Goal: Check status: Check status

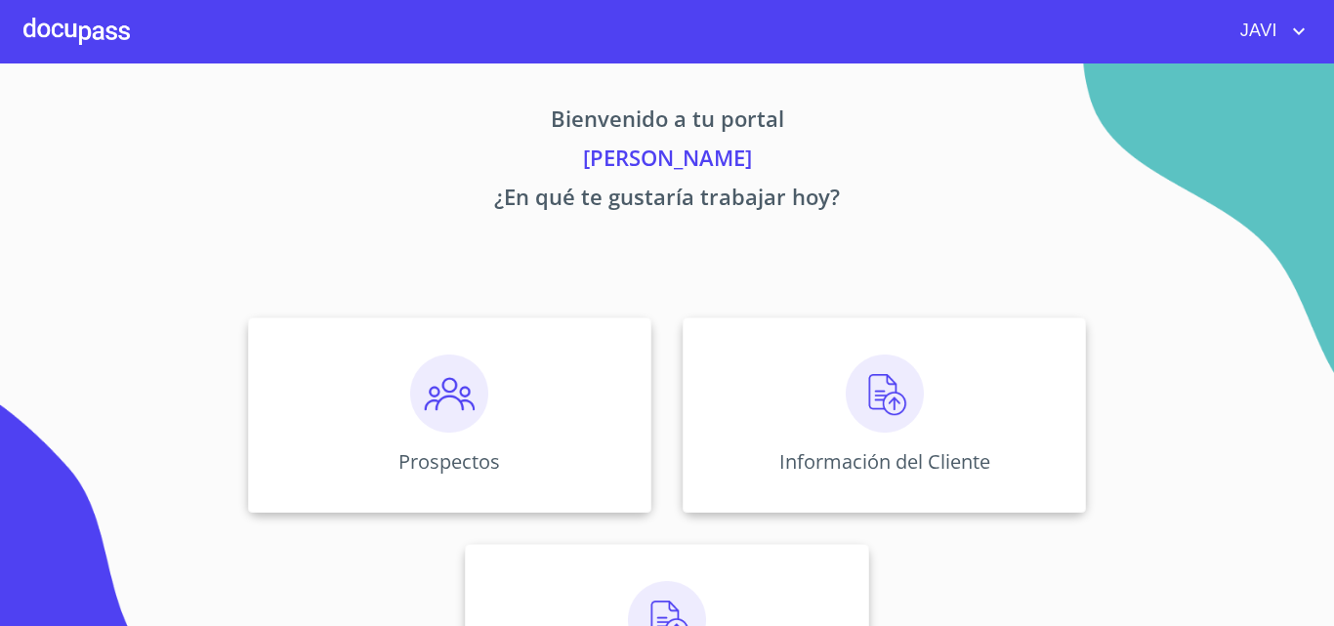
click at [884, 396] on img at bounding box center [884, 393] width 78 height 78
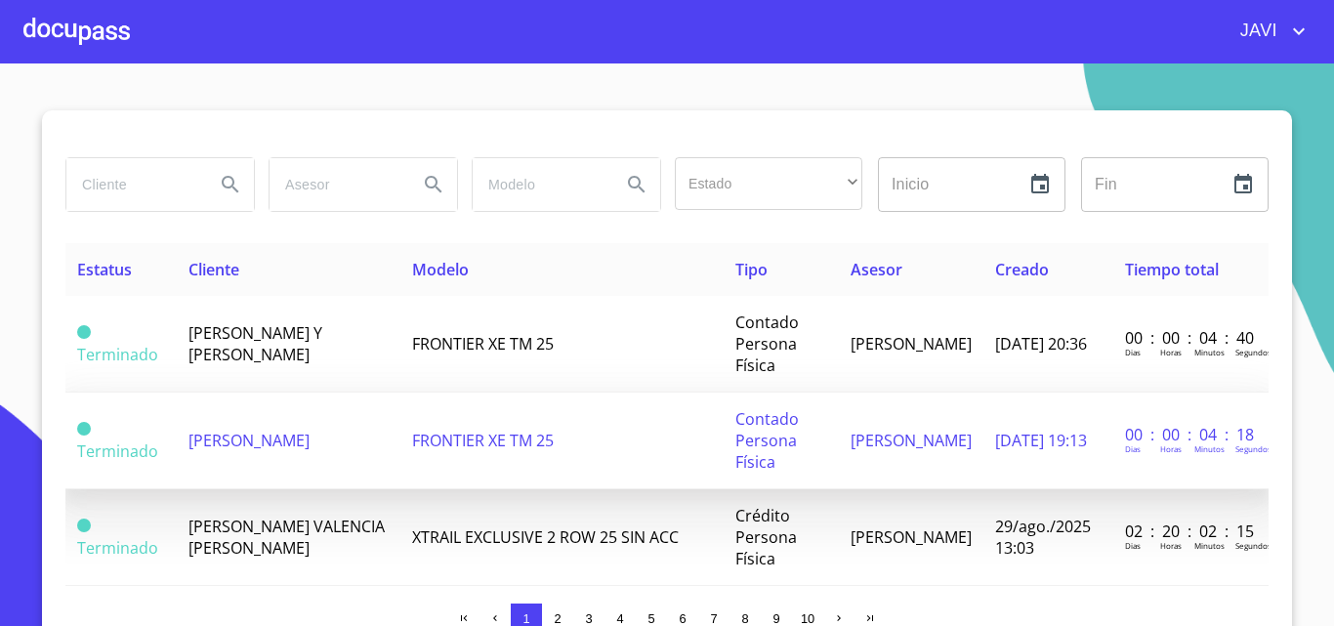
click at [272, 446] on span "[PERSON_NAME]" at bounding box center [248, 440] width 121 height 21
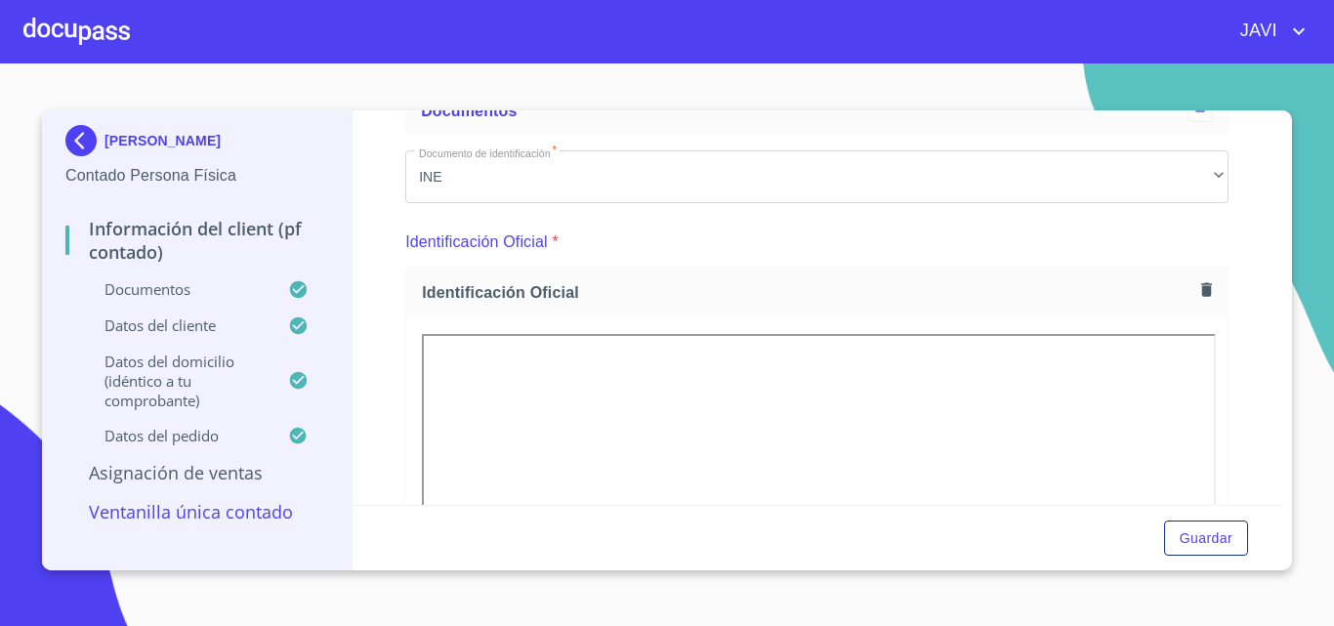
scroll to position [98, 0]
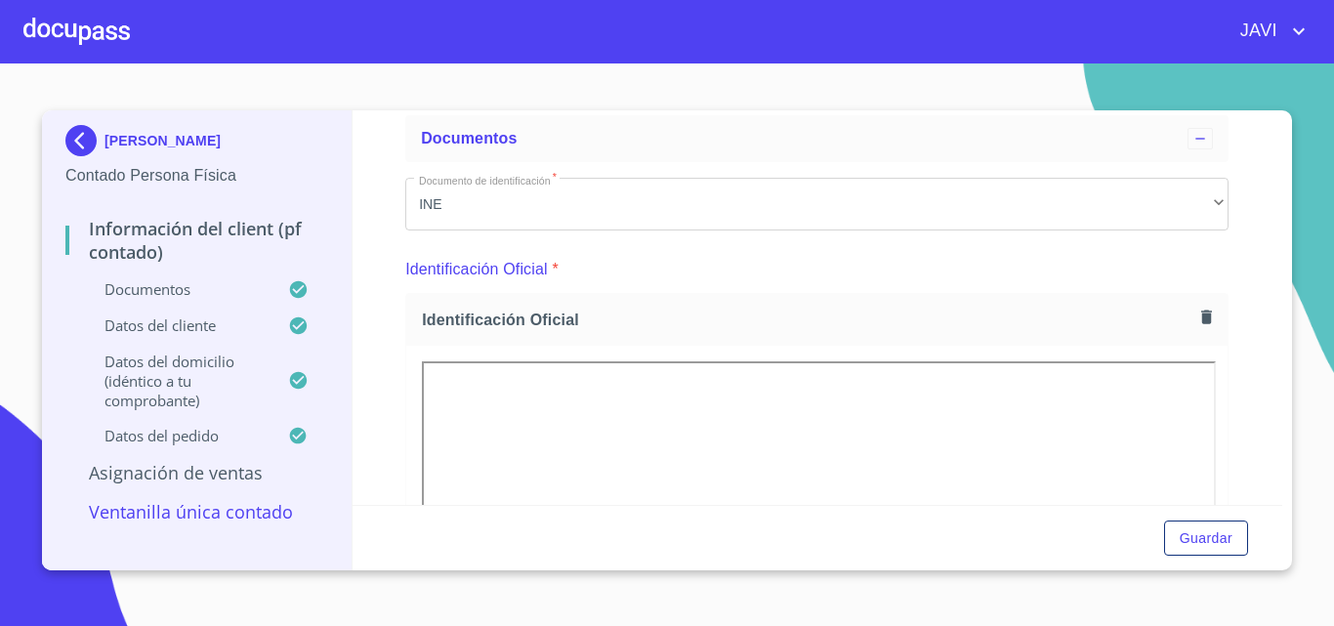
click at [70, 26] on div at bounding box center [76, 31] width 106 height 62
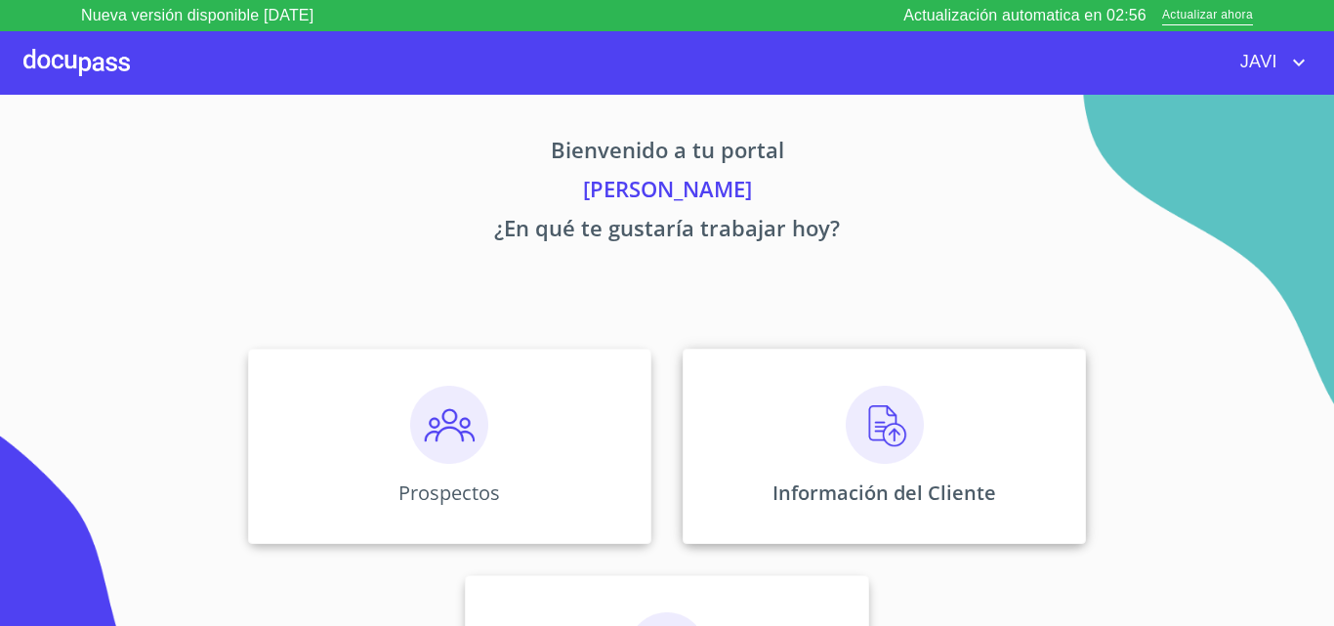
click at [876, 425] on img at bounding box center [884, 425] width 78 height 78
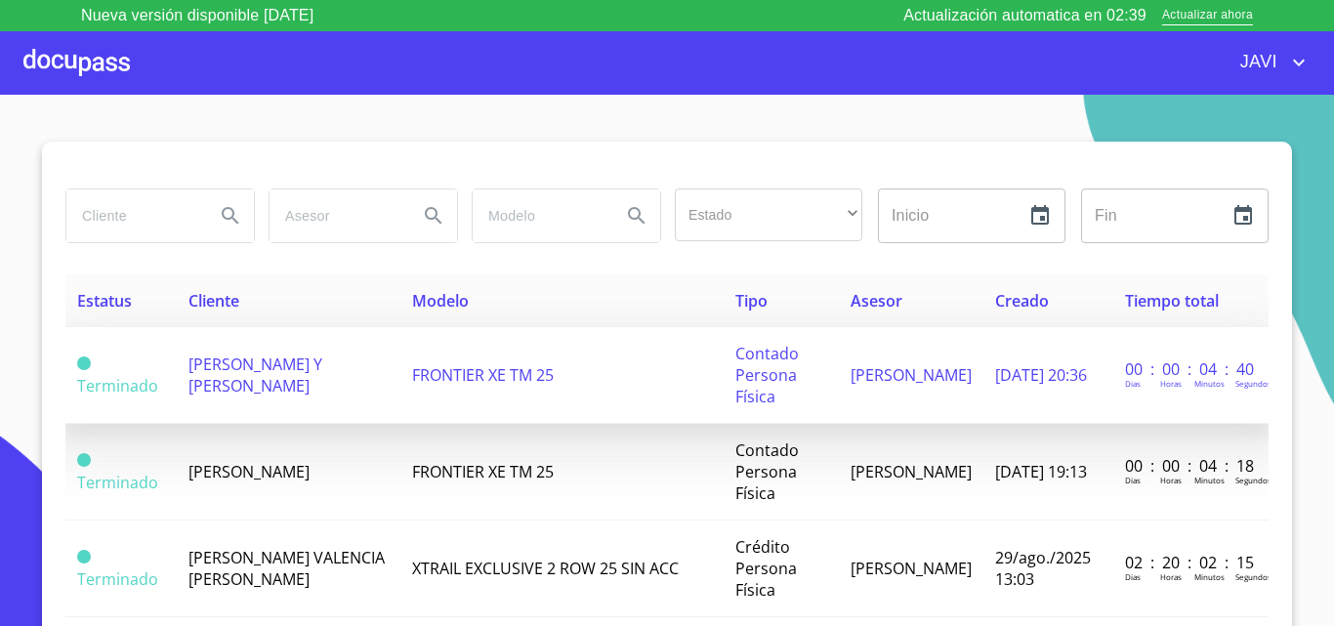
click at [482, 383] on span "FRONTIER XE TM 25" at bounding box center [483, 374] width 142 height 21
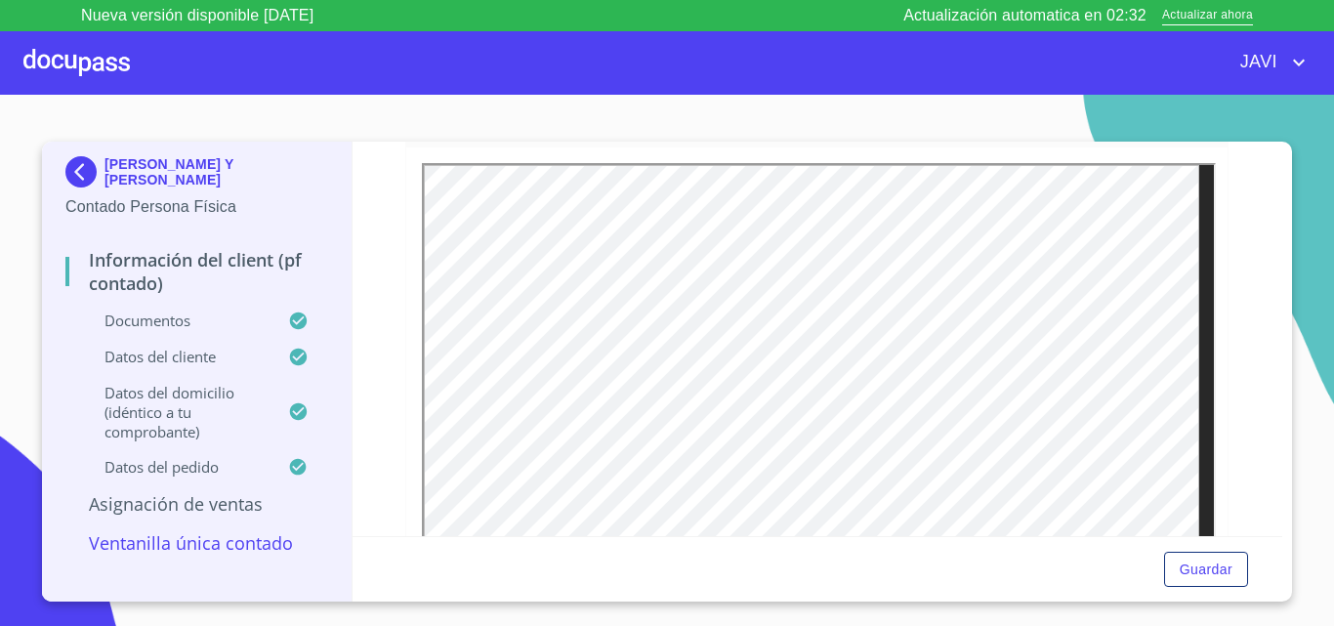
scroll to position [293, 0]
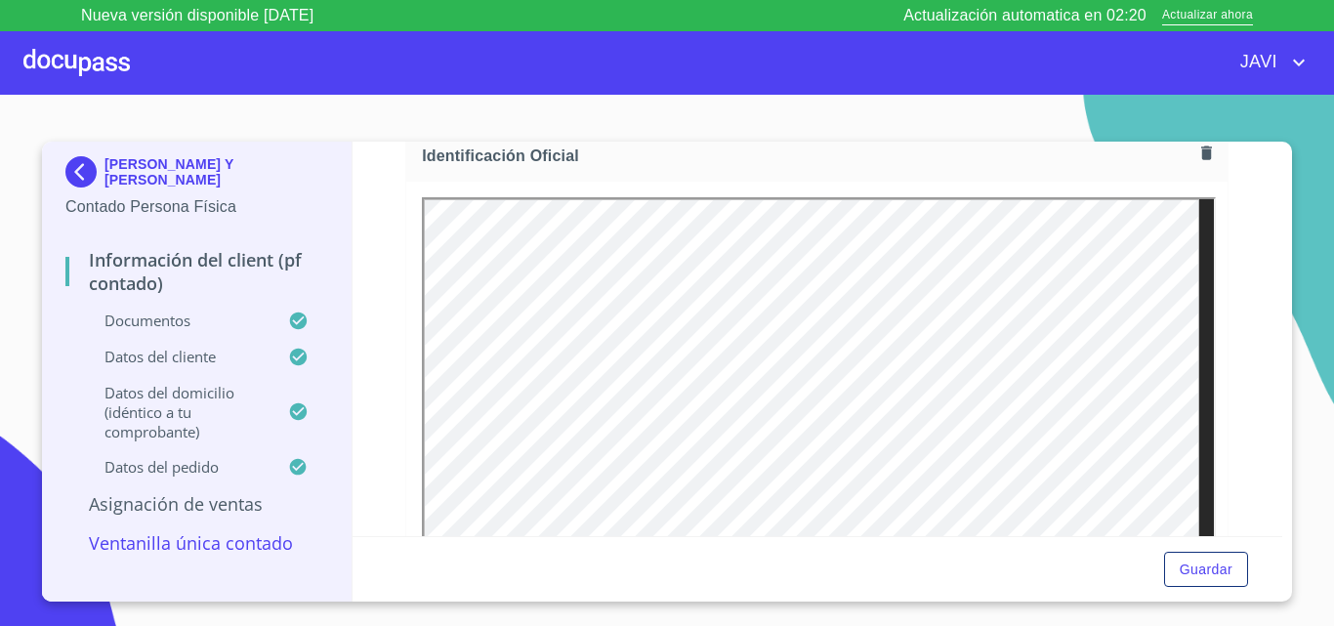
click at [82, 70] on div at bounding box center [76, 62] width 106 height 62
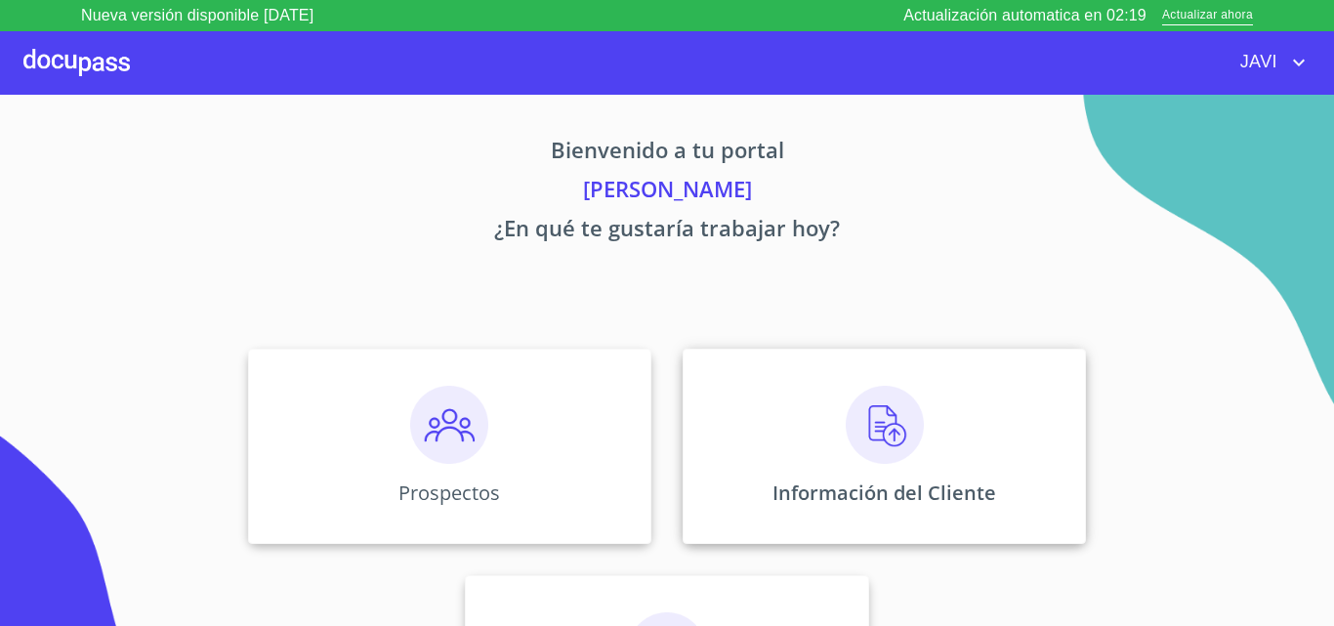
click at [866, 417] on img at bounding box center [884, 425] width 78 height 78
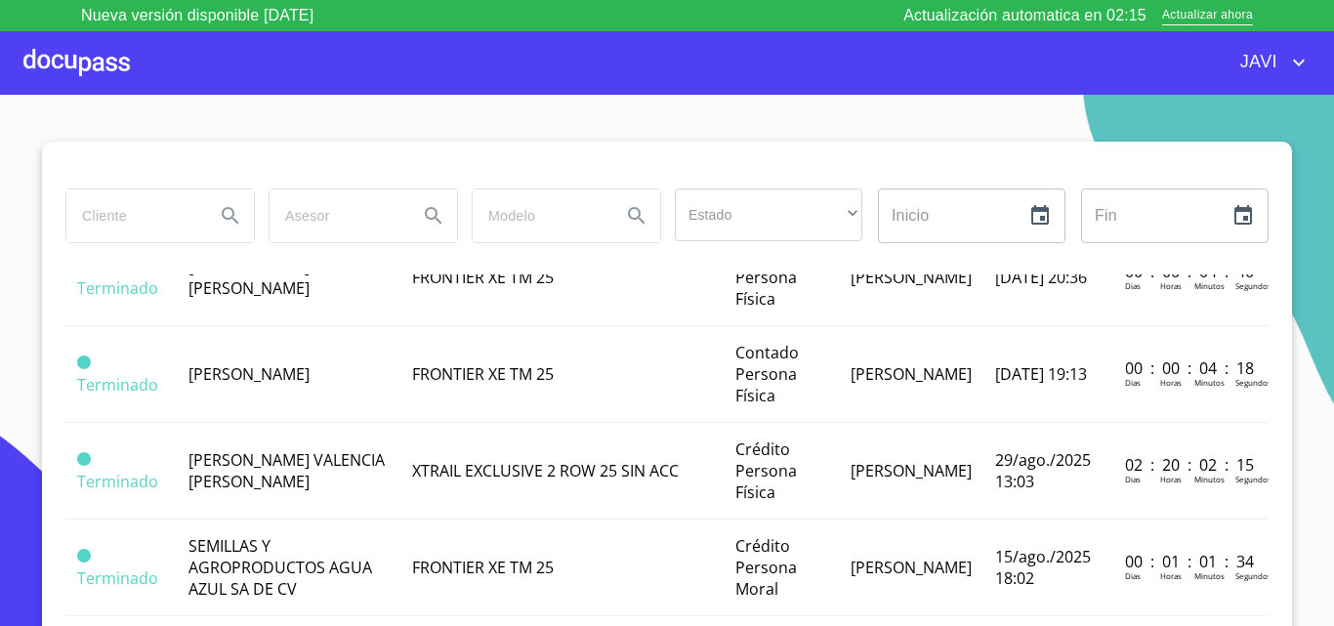
scroll to position [195, 0]
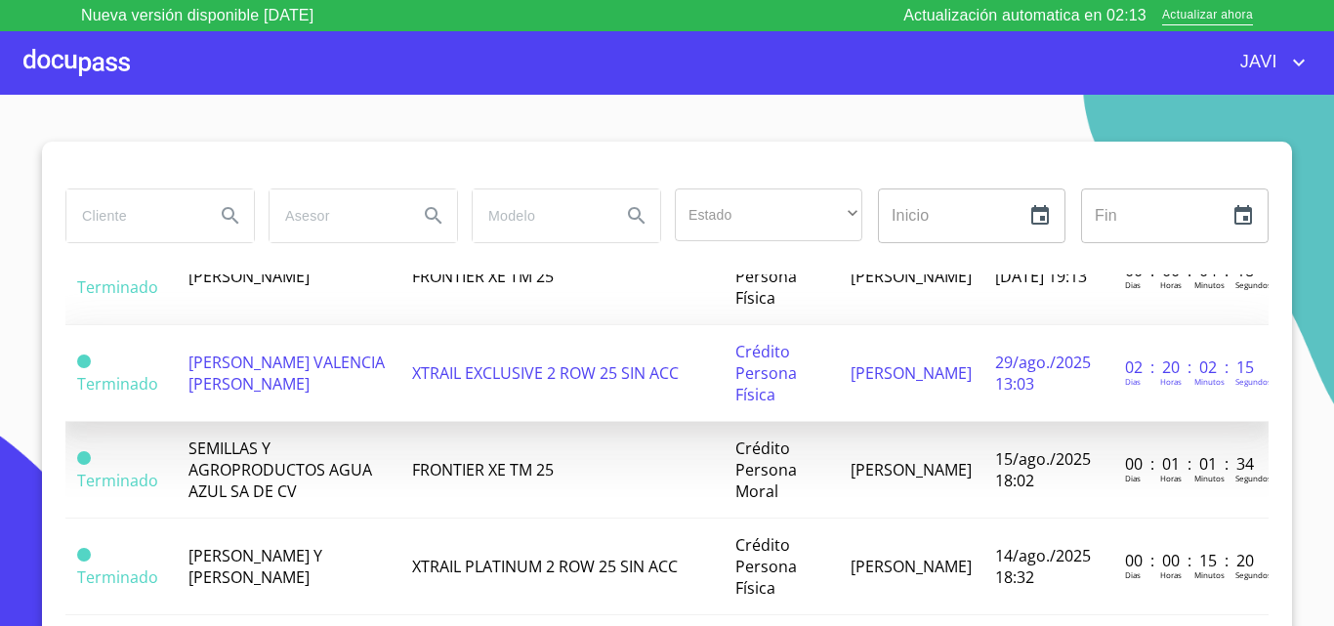
click at [546, 379] on span "XTRAIL EXCLUSIVE 2 ROW 25 SIN ACC" at bounding box center [545, 372] width 267 height 21
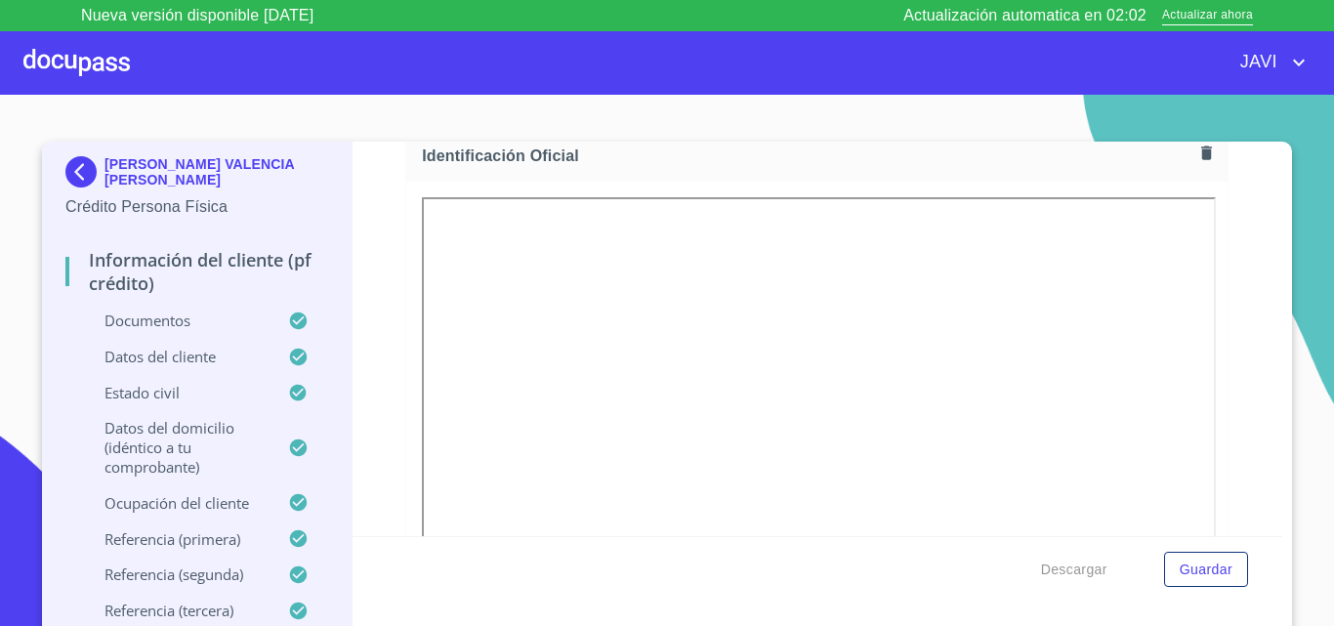
click at [58, 56] on div at bounding box center [76, 62] width 106 height 62
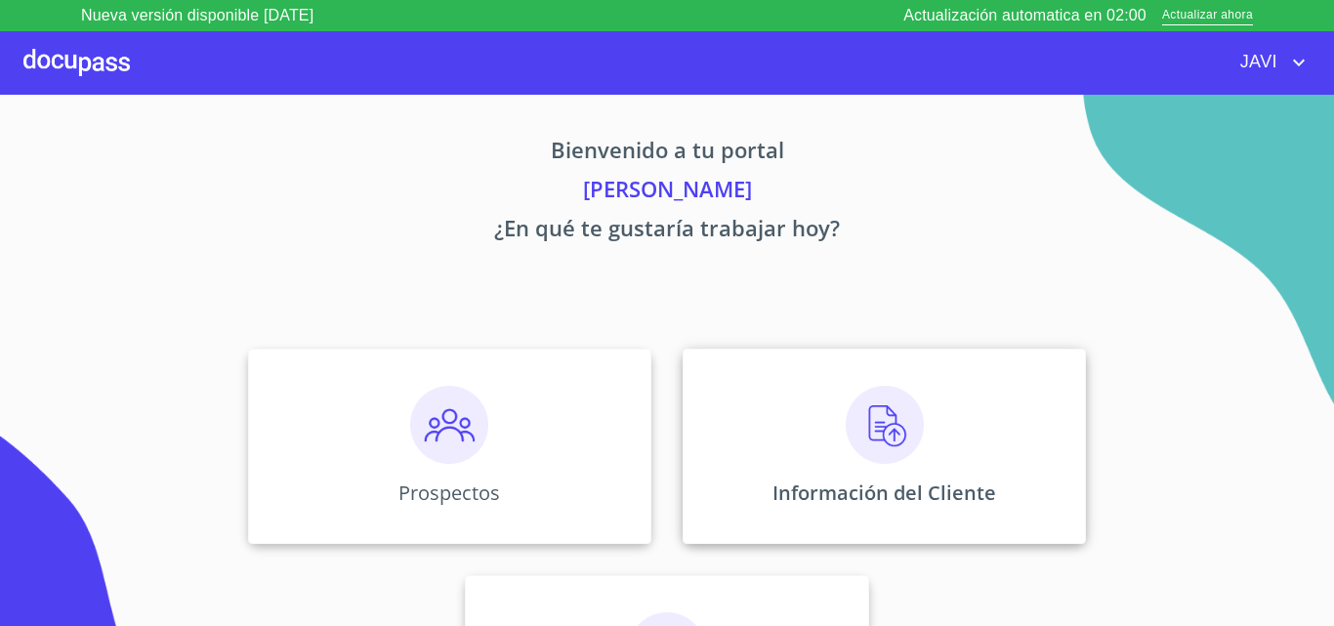
click at [868, 423] on img at bounding box center [884, 425] width 78 height 78
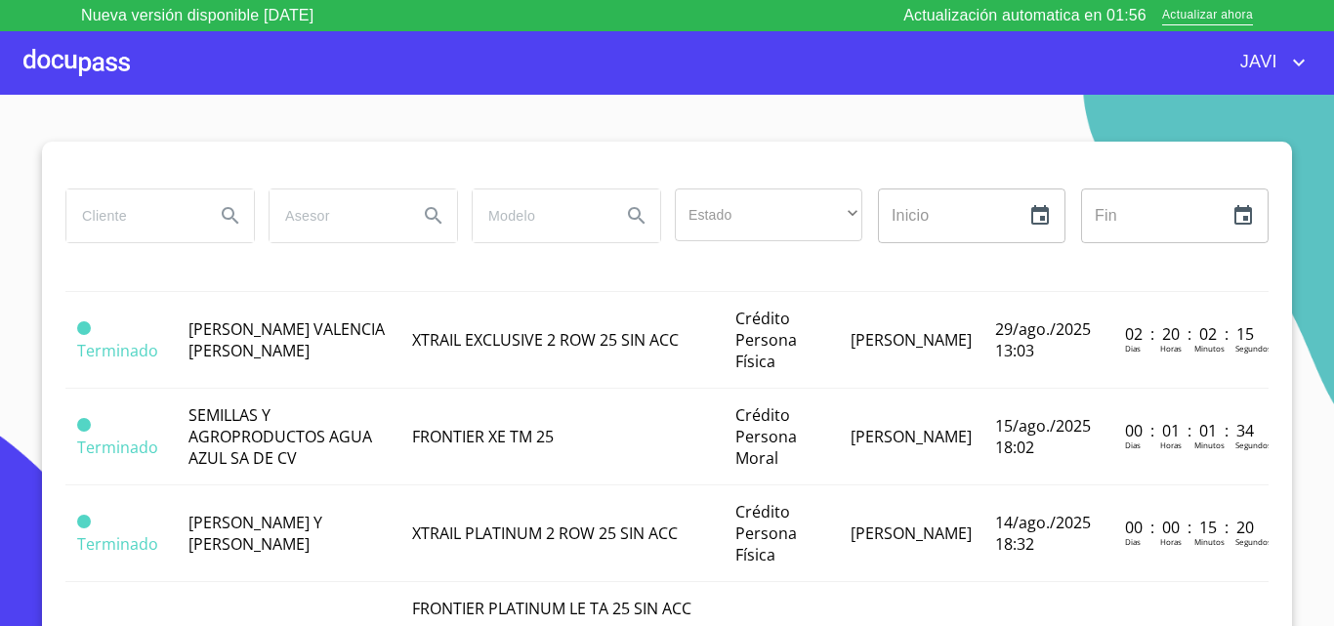
scroll to position [293, 0]
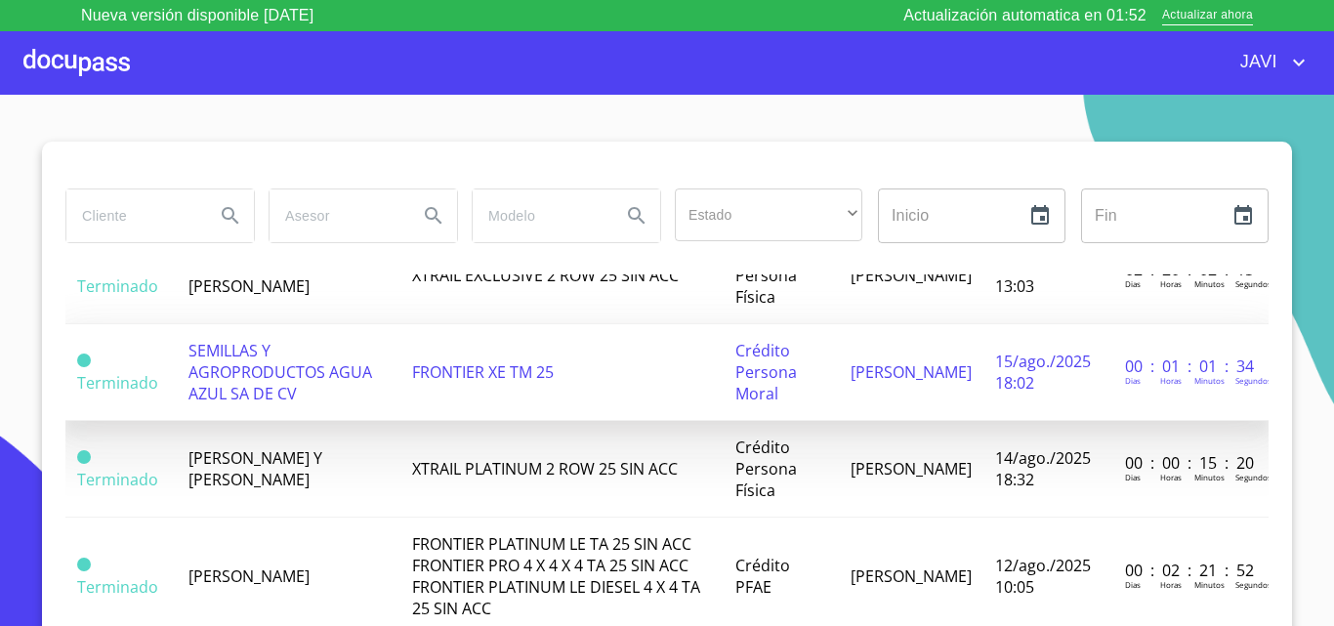
click at [480, 368] on span "FRONTIER XE TM 25" at bounding box center [483, 371] width 142 height 21
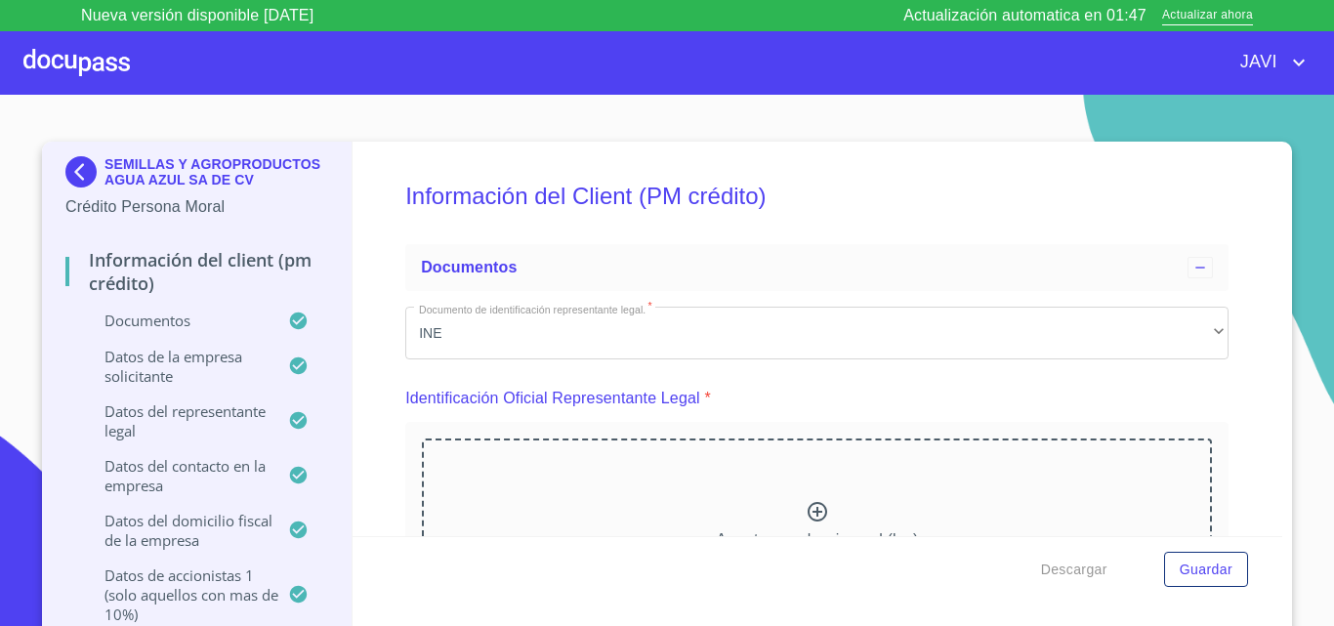
click at [1223, 305] on div "Información del Client (PM crédito) Documentos Documento de identificación repr…" at bounding box center [817, 339] width 930 height 394
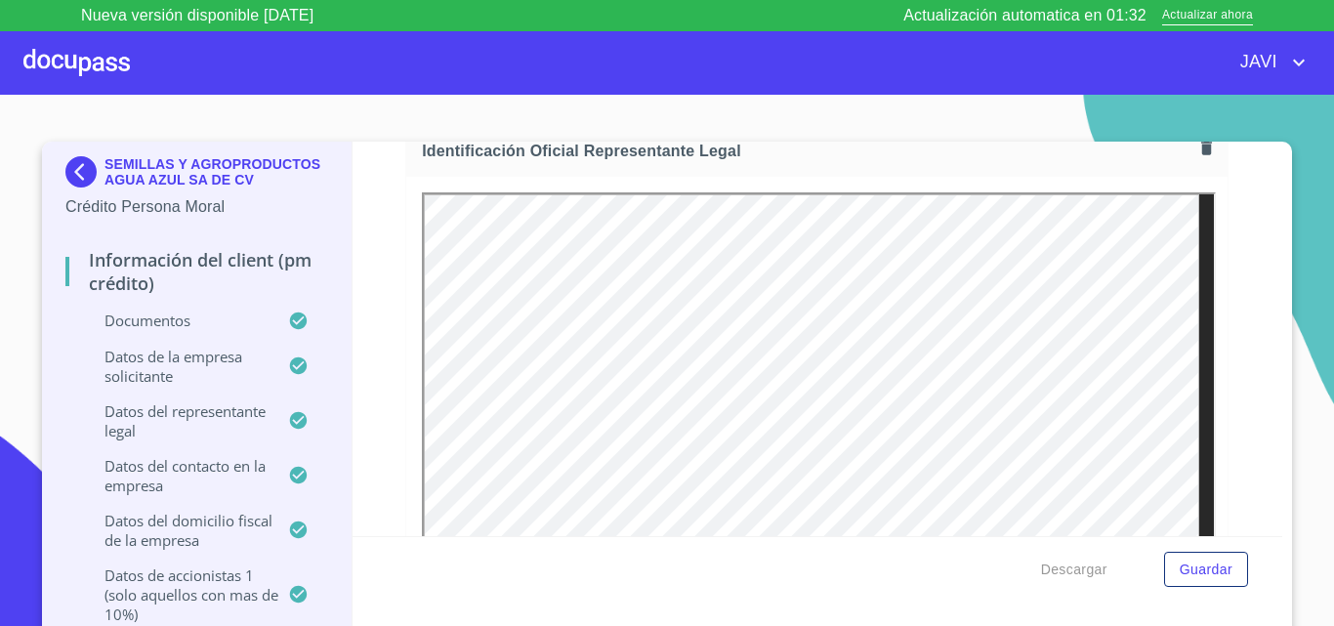
click at [70, 59] on div at bounding box center [76, 62] width 106 height 62
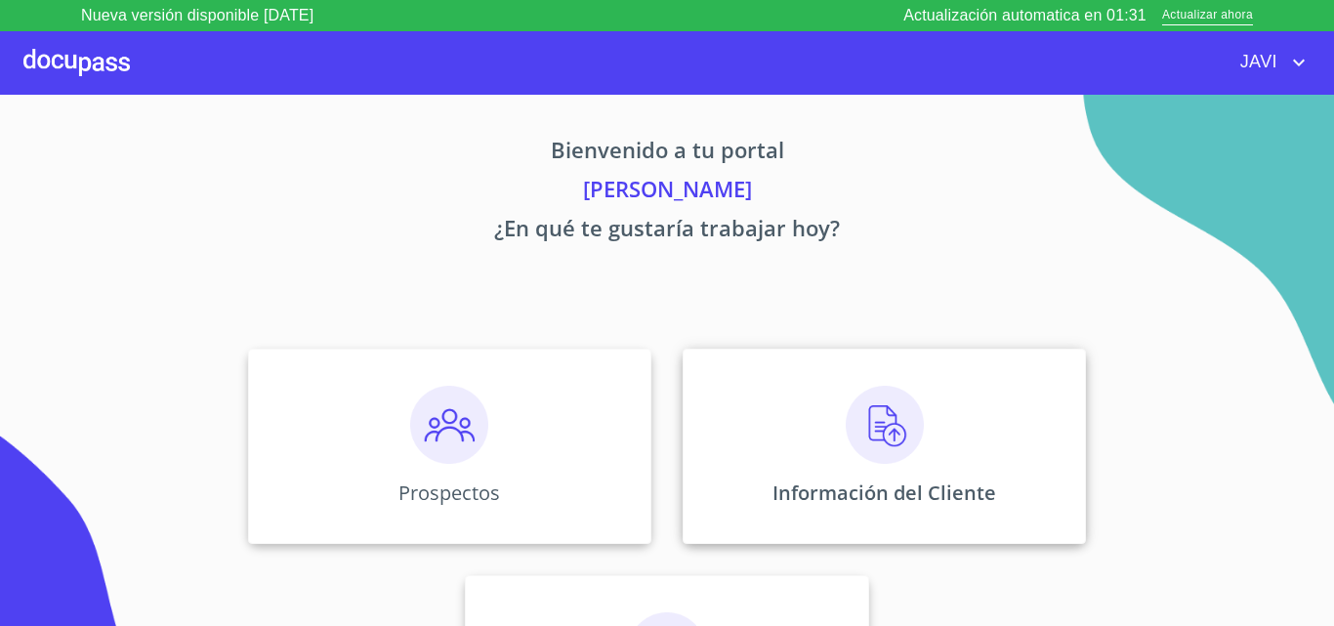
click at [886, 425] on img at bounding box center [884, 425] width 78 height 78
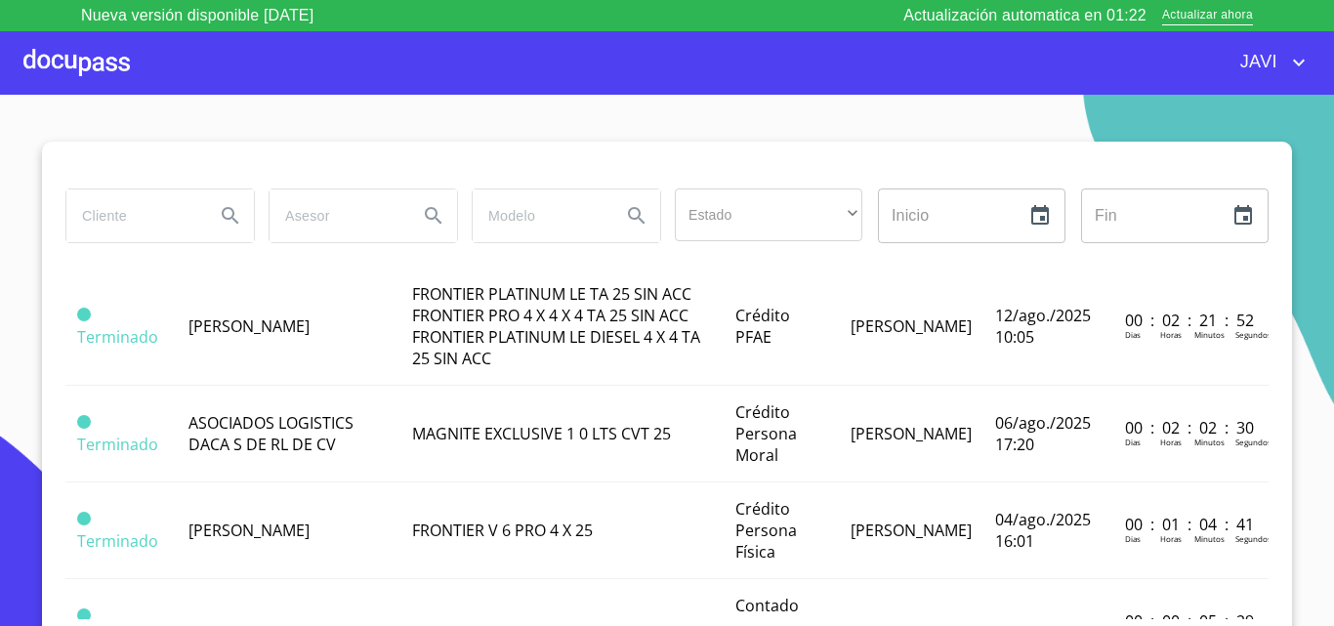
scroll to position [586, 0]
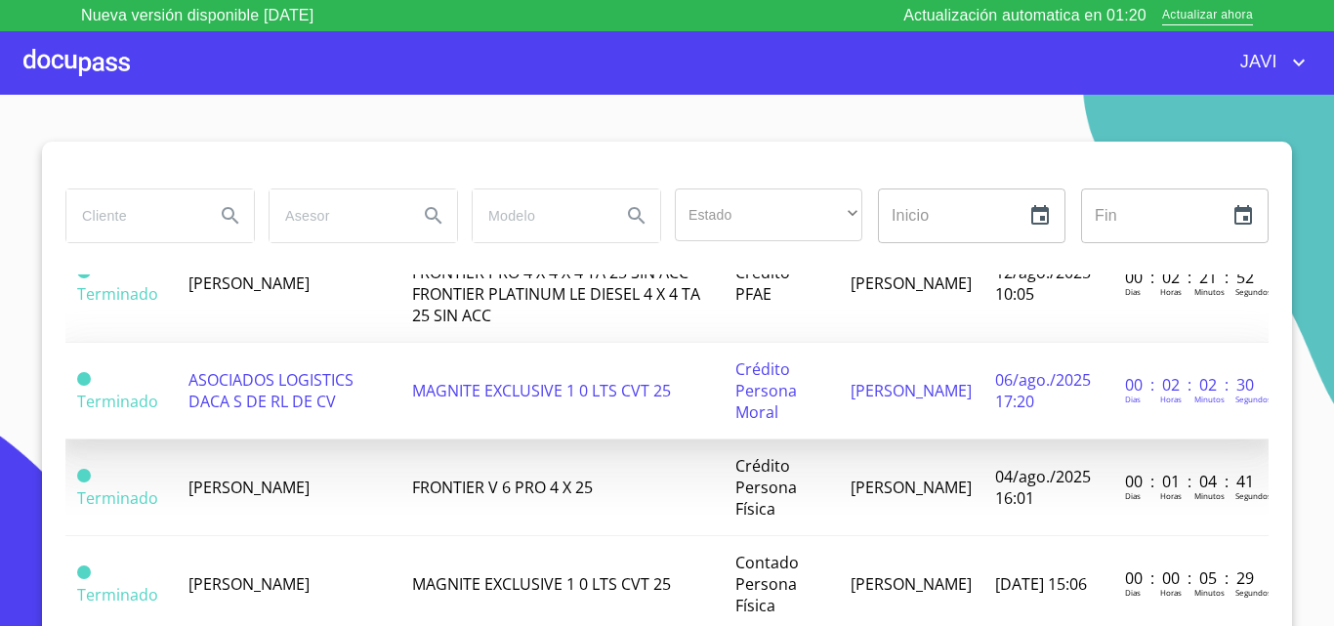
click at [507, 386] on span "MAGNITE EXCLUSIVE 1 0 LTS CVT 25" at bounding box center [541, 390] width 259 height 21
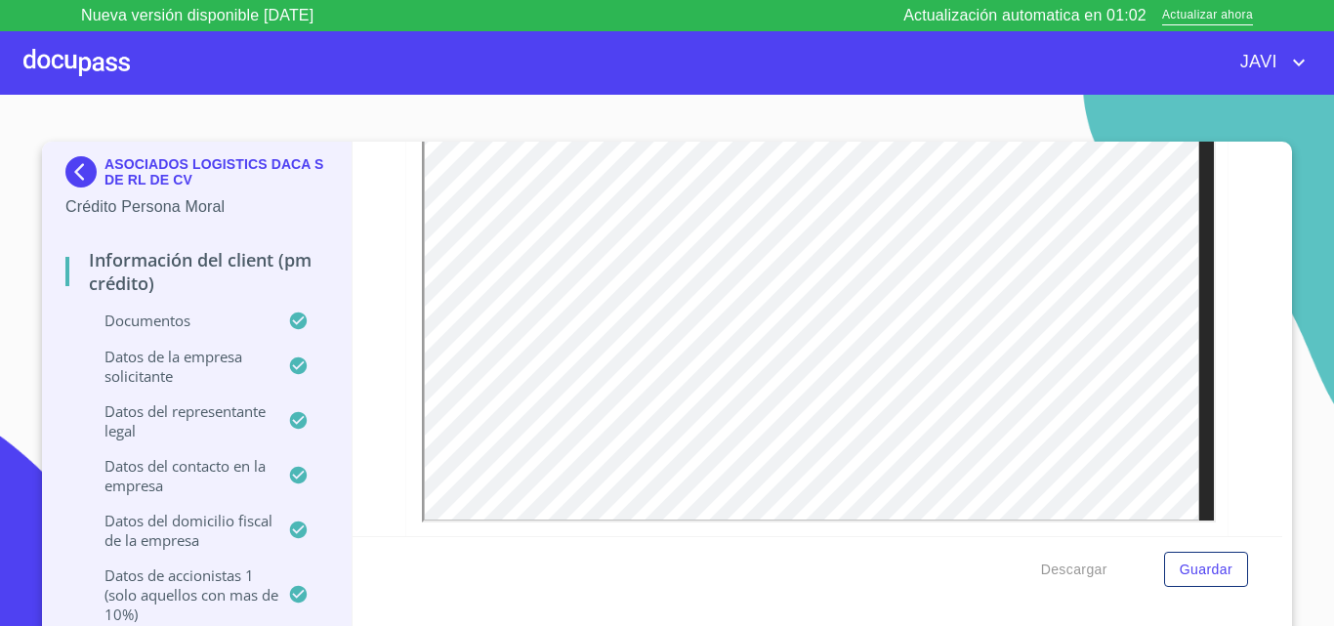
click at [91, 68] on div at bounding box center [76, 62] width 106 height 62
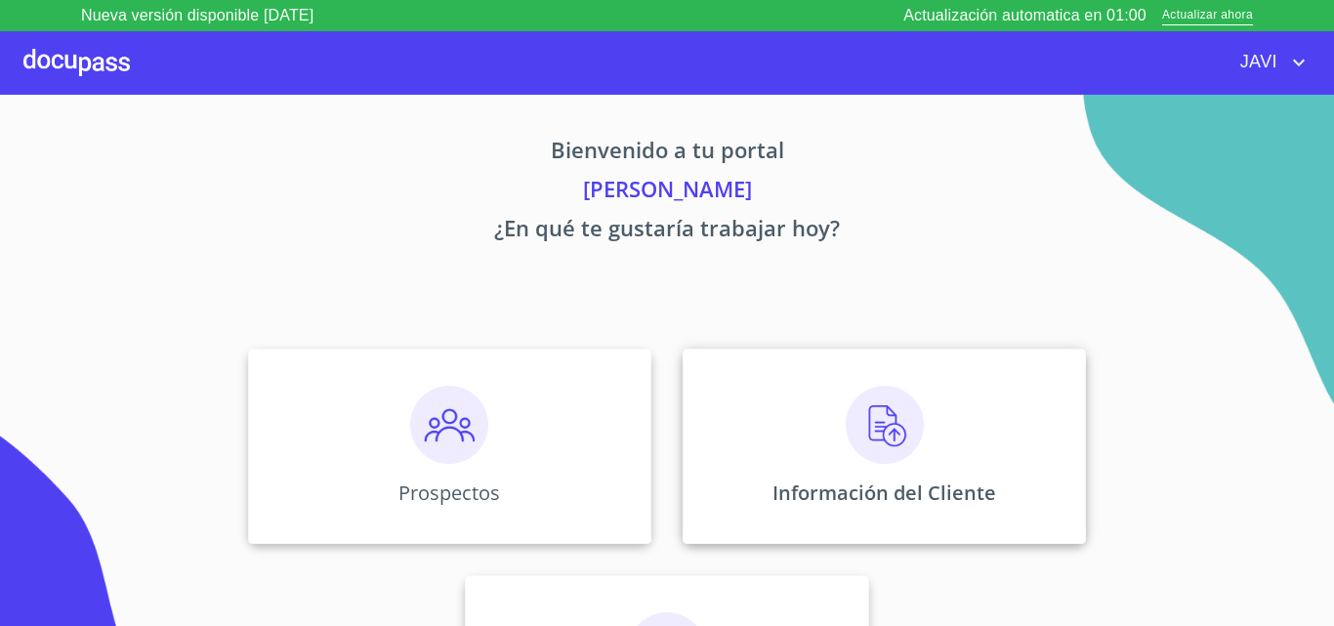
click at [875, 412] on img at bounding box center [884, 425] width 78 height 78
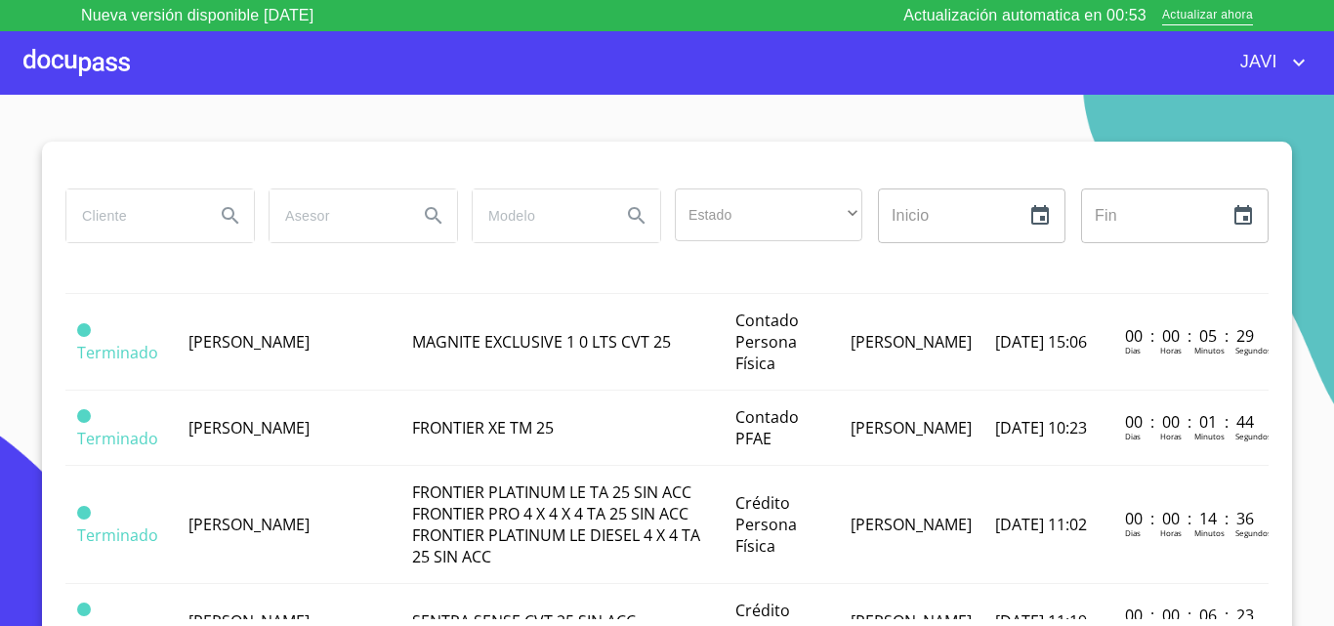
scroll to position [879, 0]
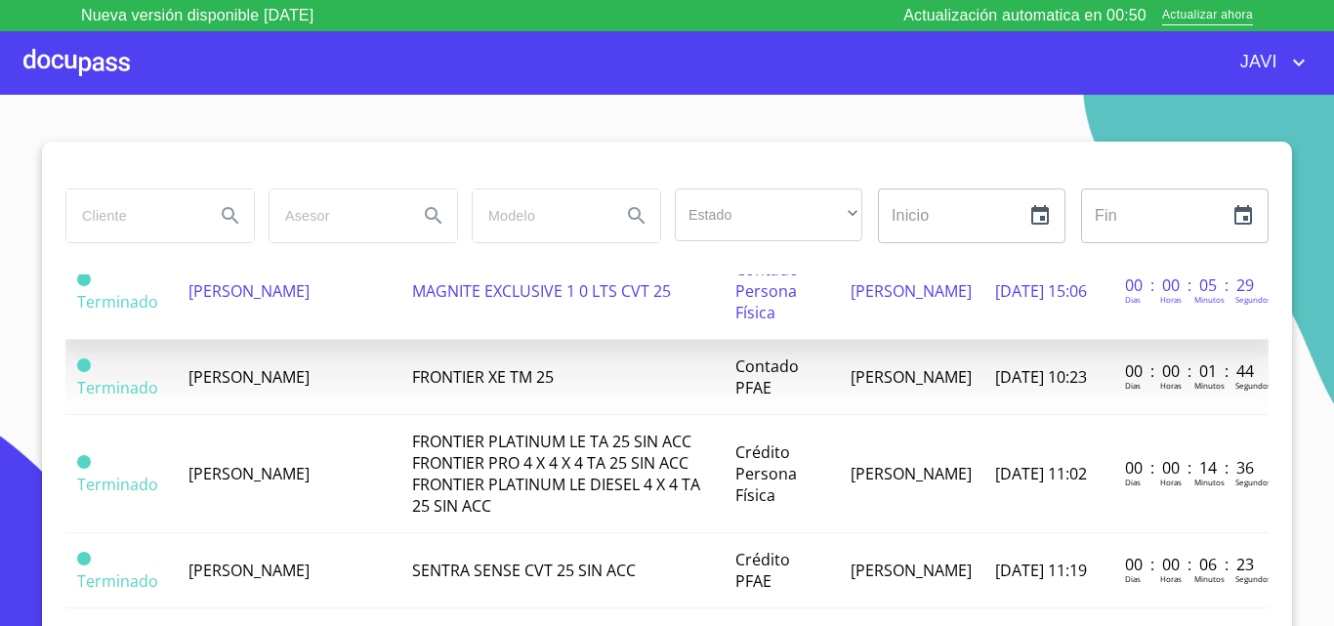
click at [536, 298] on span "MAGNITE EXCLUSIVE 1 0 LTS CVT 25" at bounding box center [541, 290] width 259 height 21
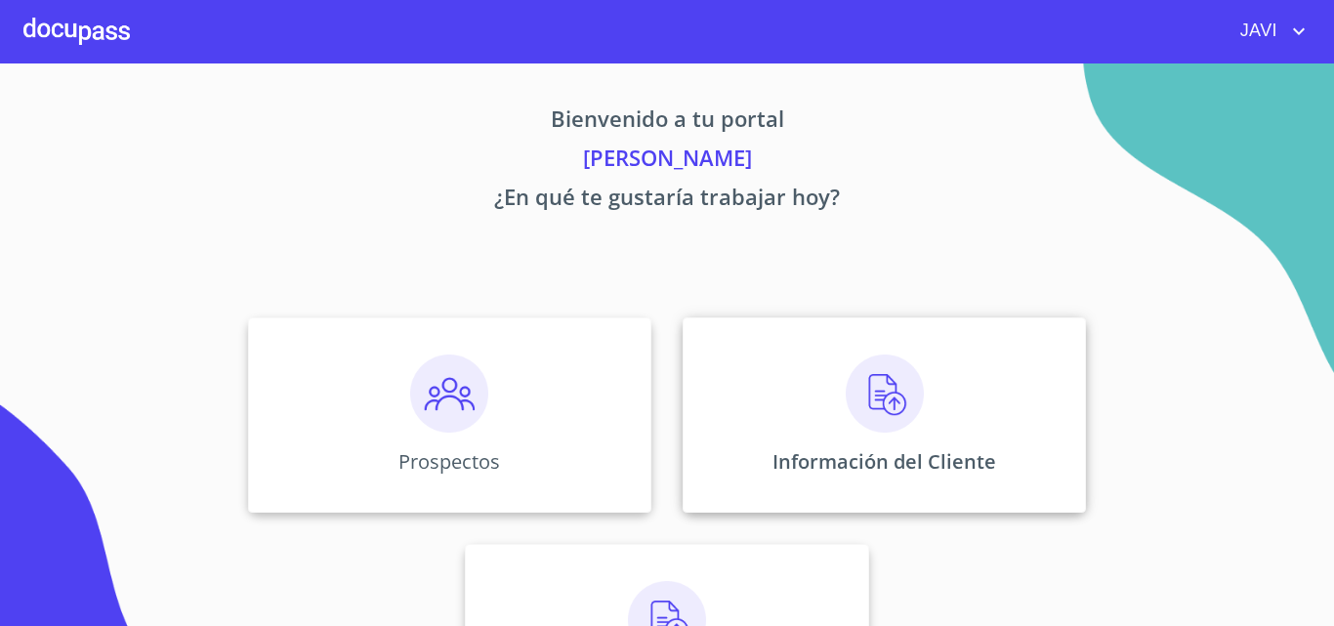
click at [883, 414] on img at bounding box center [884, 393] width 78 height 78
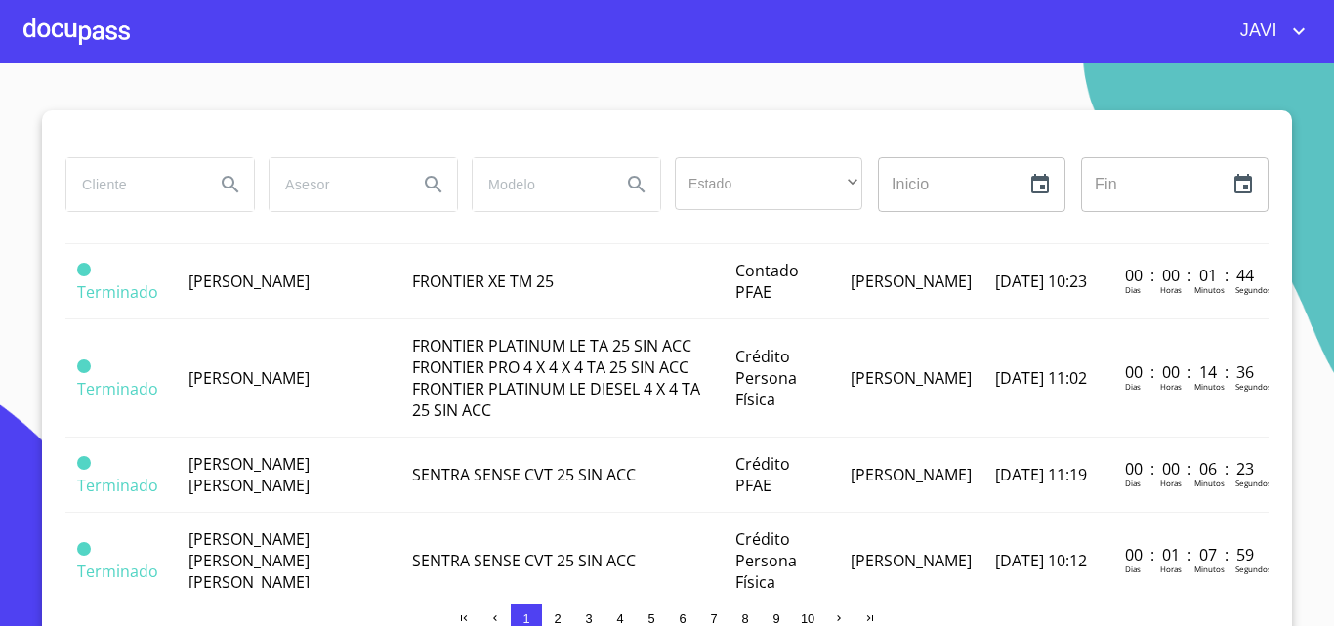
scroll to position [976, 0]
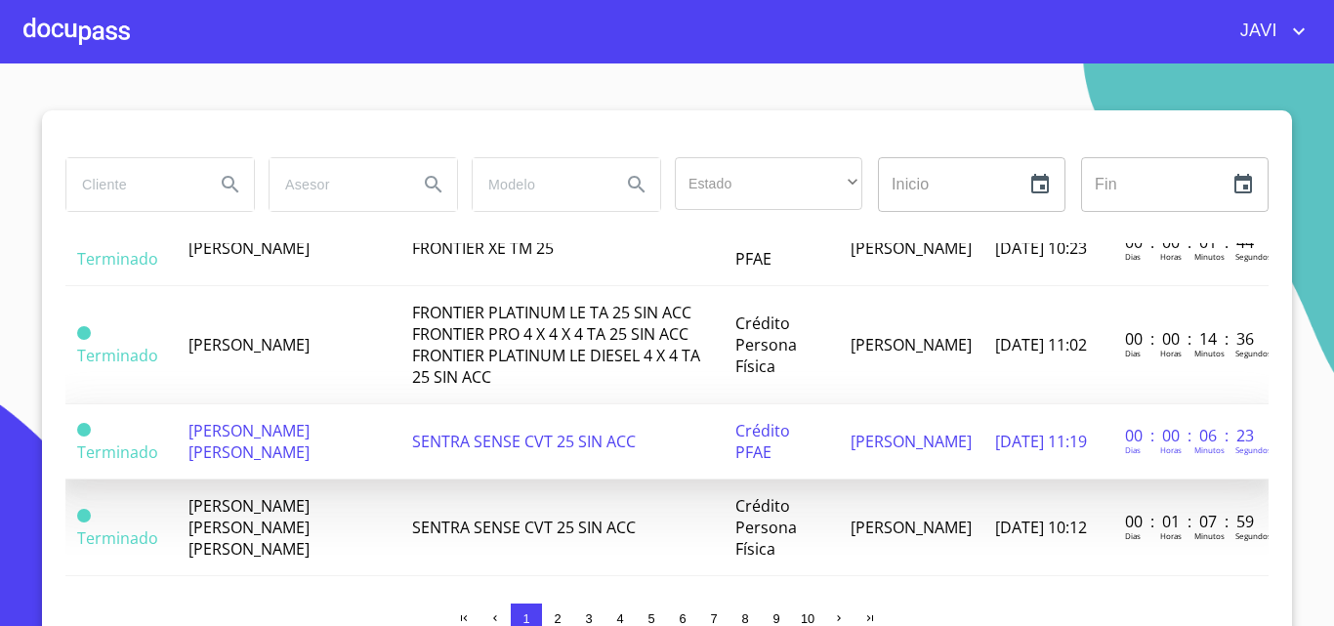
click at [513, 445] on span "SENTRA SENSE CVT 25 SIN ACC" at bounding box center [524, 441] width 224 height 21
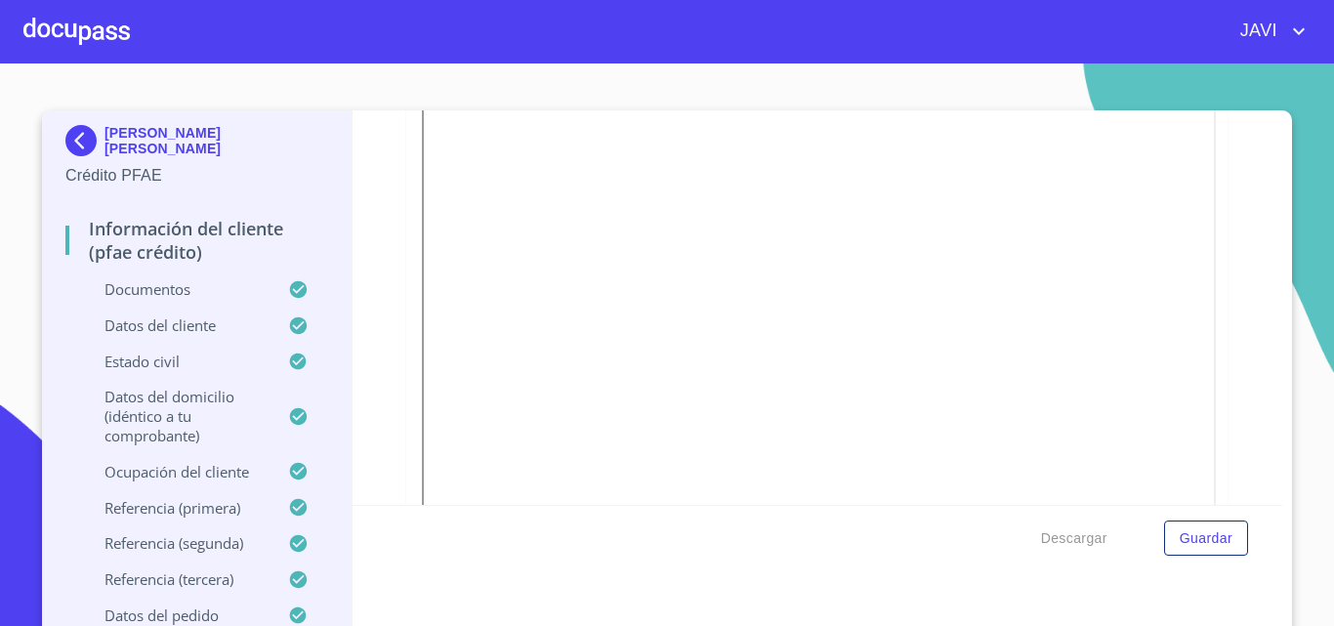
scroll to position [551, 0]
click at [95, 37] on div at bounding box center [76, 31] width 106 height 62
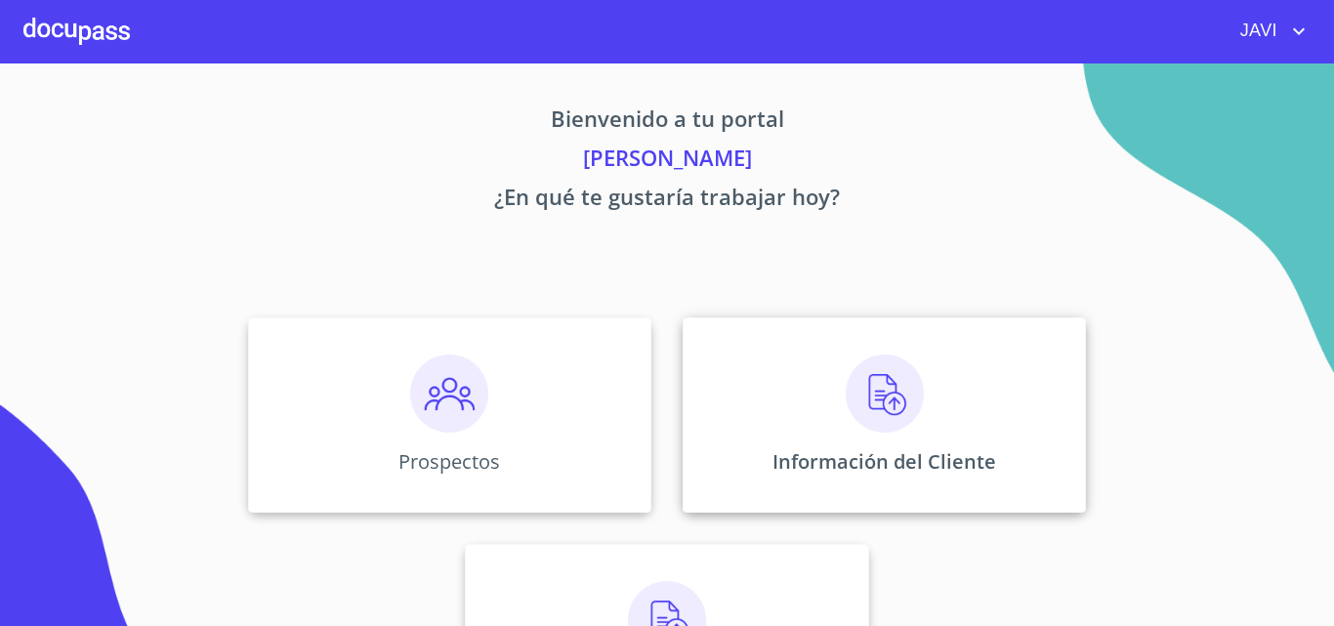
click at [888, 399] on img at bounding box center [884, 393] width 78 height 78
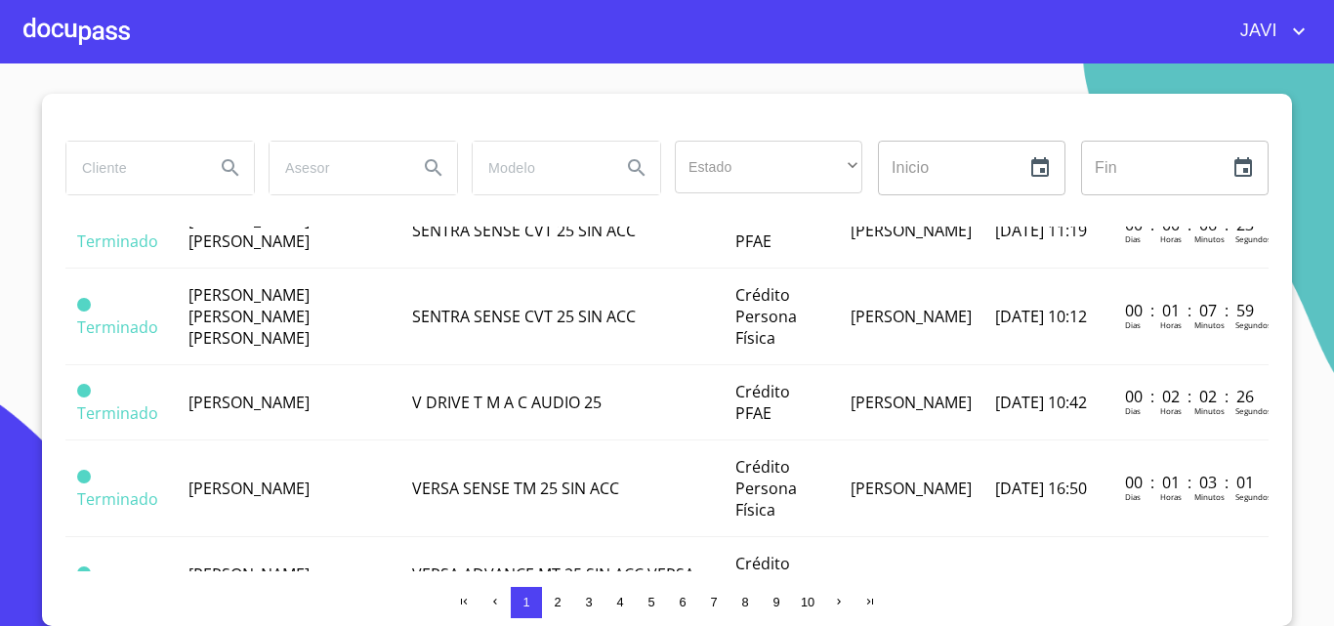
scroll to position [1172, 0]
click at [1297, 28] on icon "account of current user" at bounding box center [1298, 31] width 23 height 23
click at [1284, 43] on li "Salir" at bounding box center [1278, 40] width 63 height 35
